Goal: Information Seeking & Learning: Learn about a topic

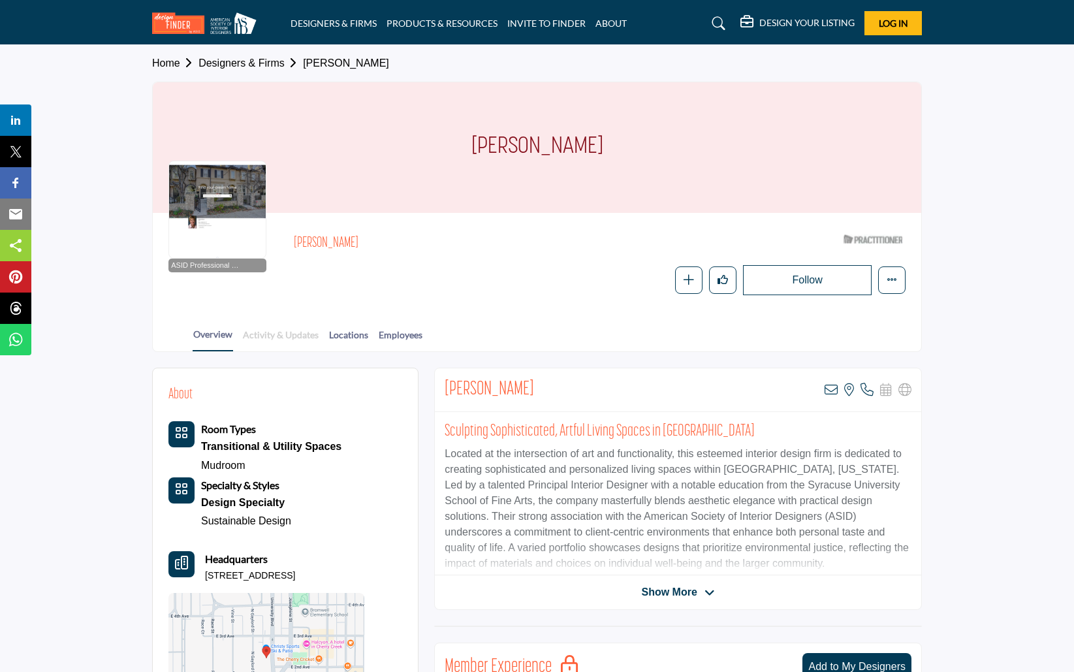
click at [279, 330] on link "Activity & Updates" at bounding box center [280, 339] width 77 height 23
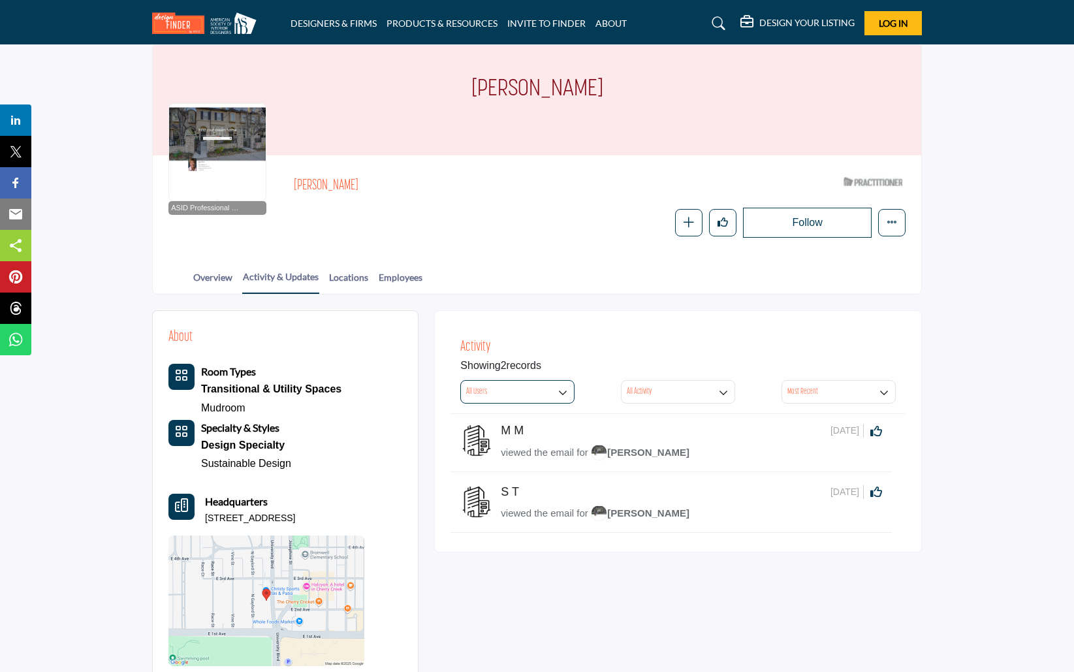
scroll to position [58, 0]
click at [214, 141] on div at bounding box center [217, 152] width 98 height 98
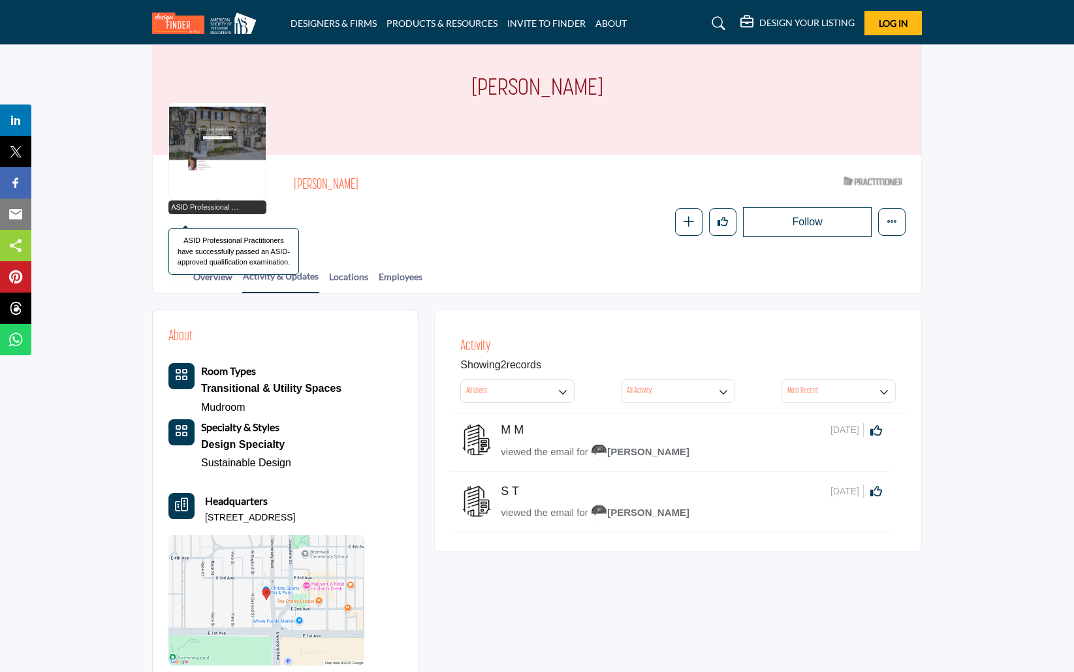
click at [211, 205] on span "ASID Professional Practitioner" at bounding box center [207, 207] width 72 height 11
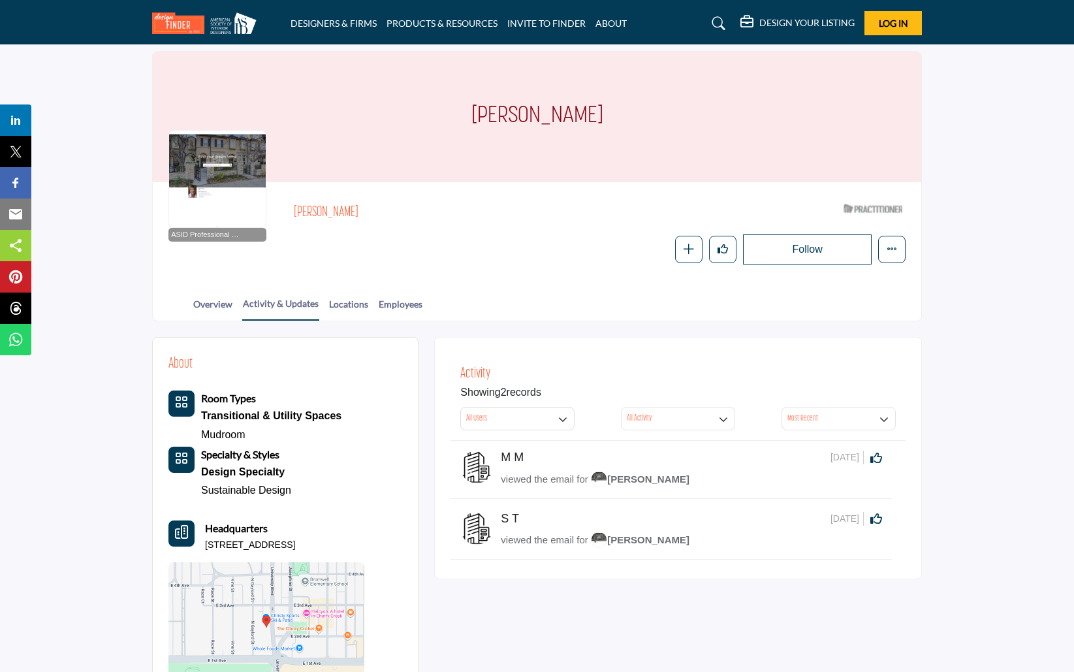
scroll to position [0, 0]
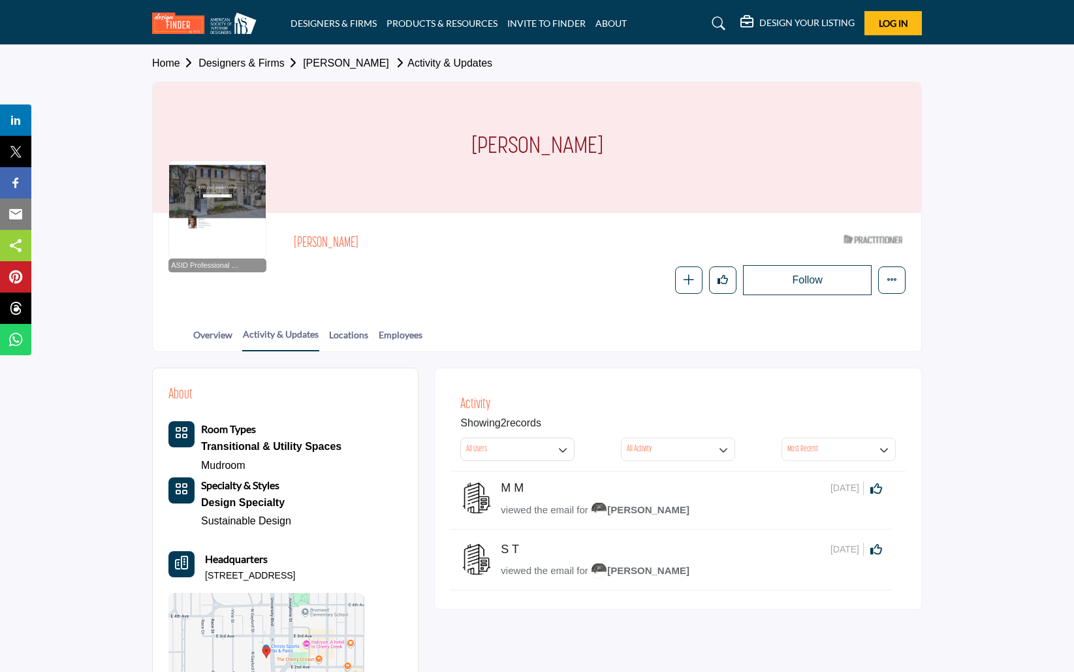
click at [199, 219] on div at bounding box center [217, 210] width 98 height 98
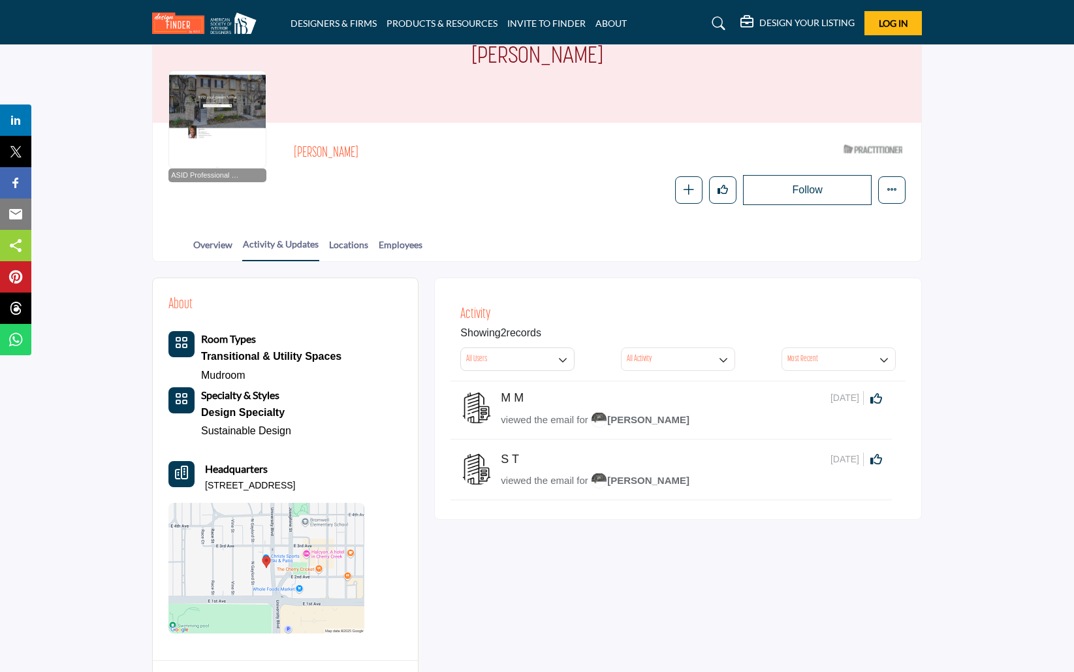
scroll to position [99, 0]
